Goal: Navigation & Orientation: Find specific page/section

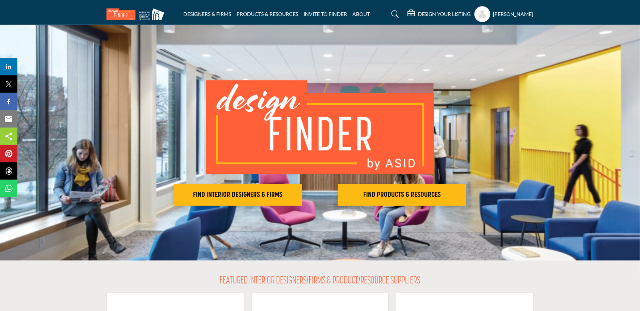
click at [480, 14] on profile-featured-9d57d186-dcdc-4fd1-8698-ebbedcf867ac "Show hide supplier dropdown" at bounding box center [483, 14] width 16 height 16
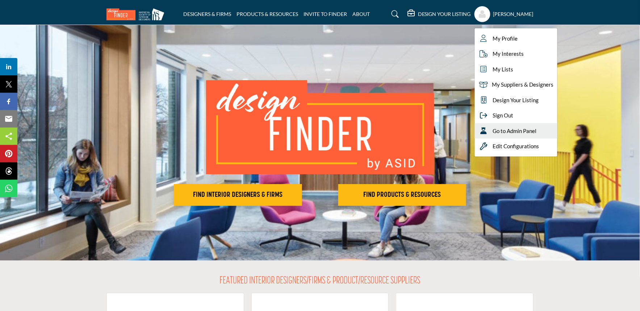
click at [508, 131] on span "Go to Admin Panel" at bounding box center [515, 131] width 44 height 8
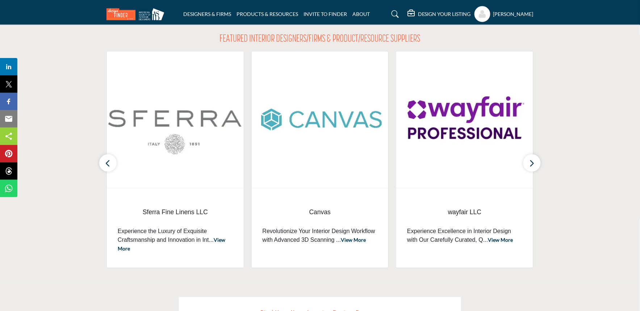
scroll to position [322, 0]
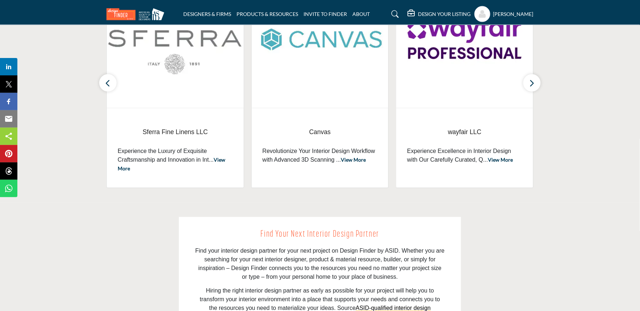
click at [62, 164] on section "FEATURED INTERIOR DESIGNERS/FIRMS & PRODUCT/RESOURCE SUPPLIERS Sferra Fine Line…" at bounding box center [320, 71] width 640 height 264
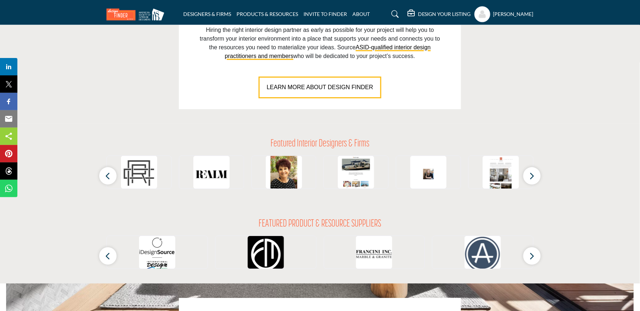
scroll to position [644, 0]
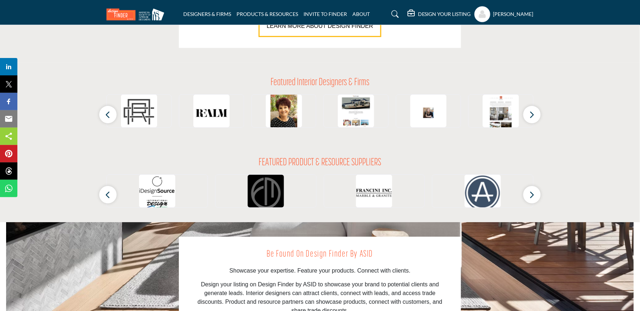
click at [261, 187] on img at bounding box center [266, 193] width 36 height 36
